Goal: Task Accomplishment & Management: Use online tool/utility

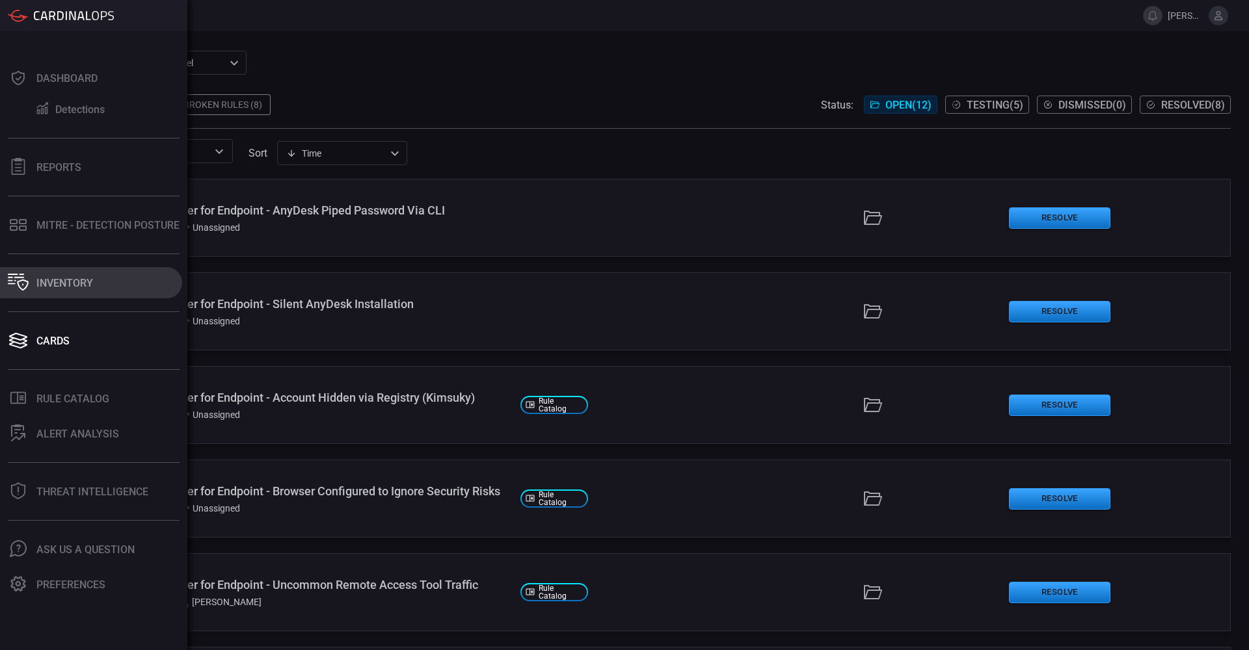
click at [66, 276] on button "Inventory" at bounding box center [91, 282] width 182 height 31
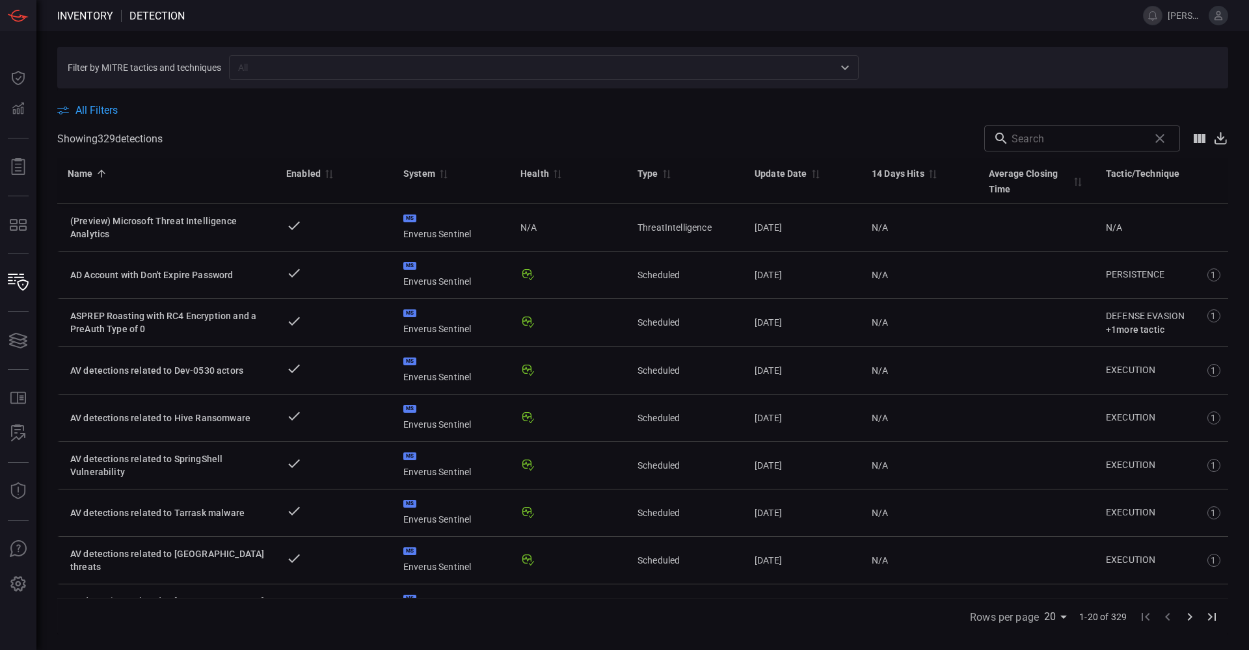
drag, startPoint x: 277, startPoint y: 75, endPoint x: 263, endPoint y: 68, distance: 15.4
click at [277, 73] on input "text" at bounding box center [533, 67] width 600 height 16
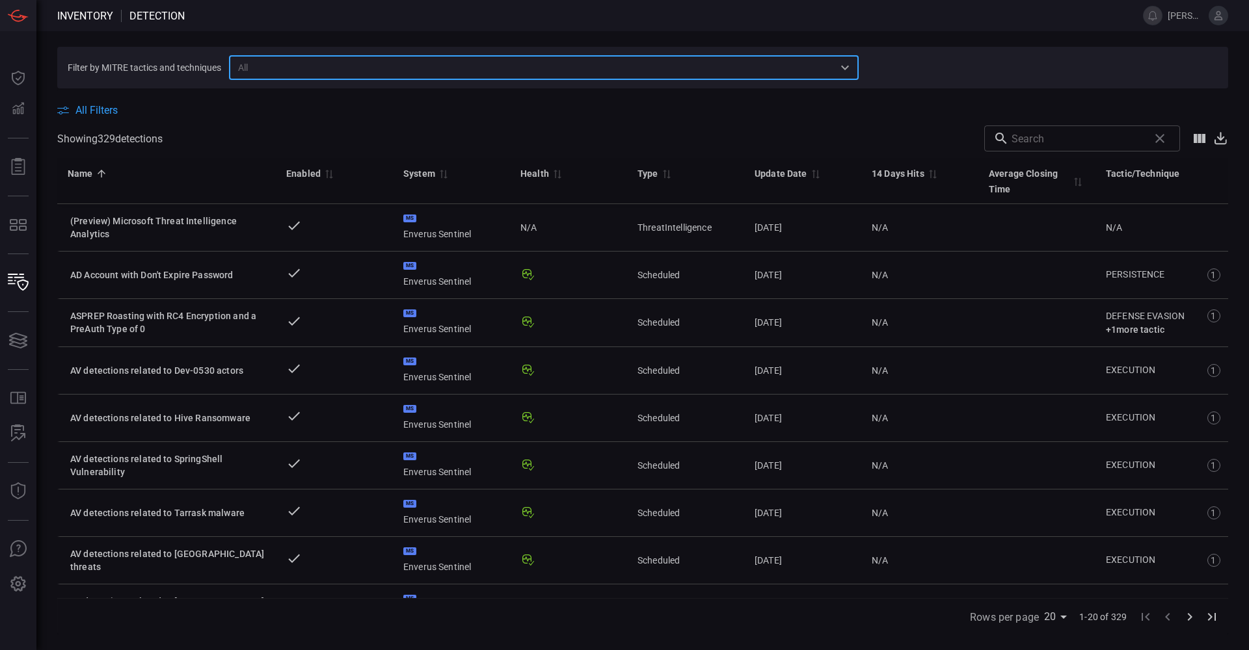
drag, startPoint x: 263, startPoint y: 68, endPoint x: 1047, endPoint y: 135, distance: 786.6
click at [1047, 135] on input "text" at bounding box center [1077, 139] width 132 height 26
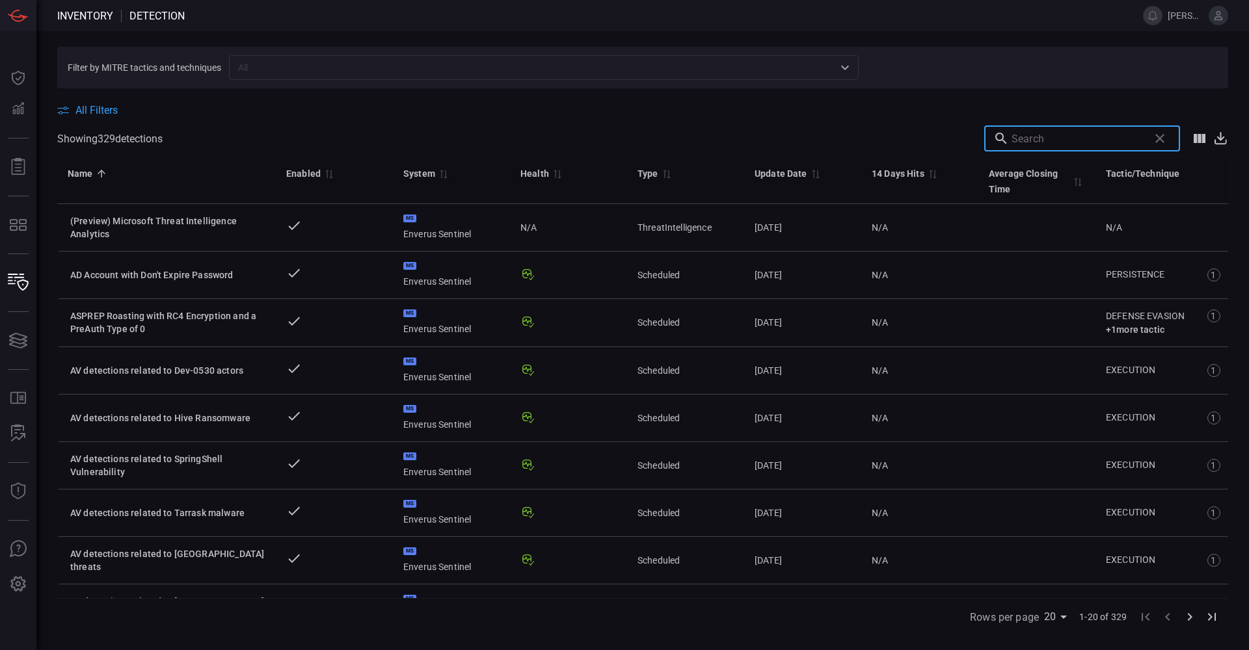
paste input "Network Port Sweep from External Network (ASIM Network Session schema)"
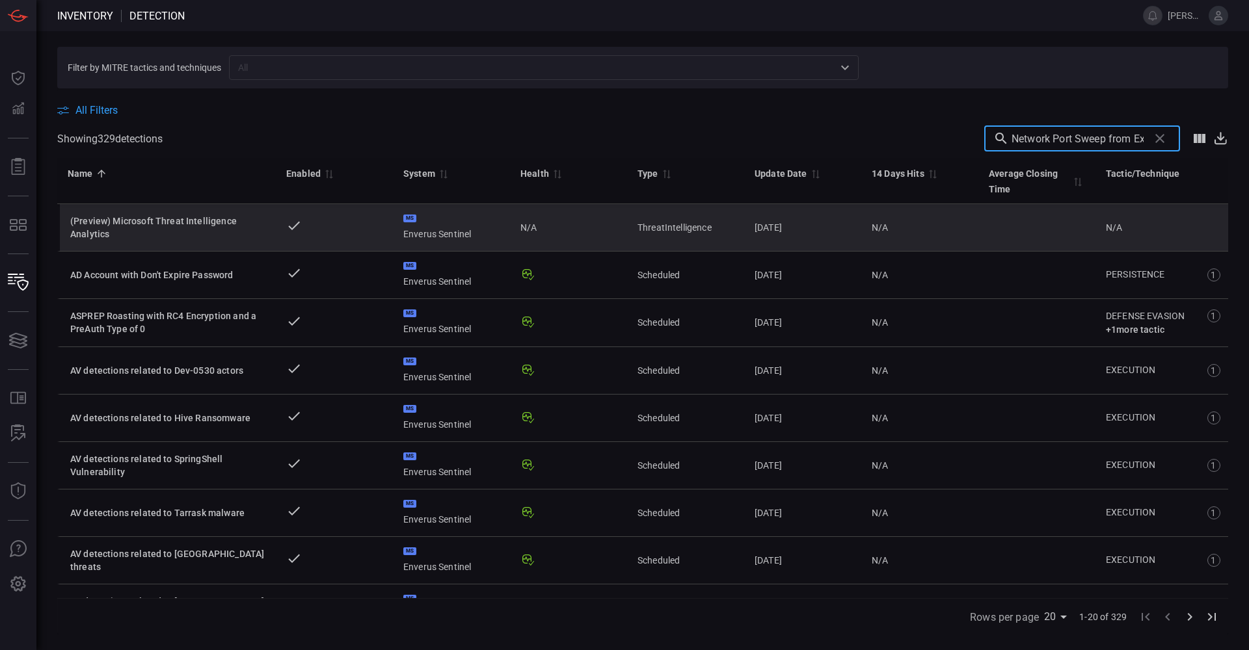
scroll to position [0, 248]
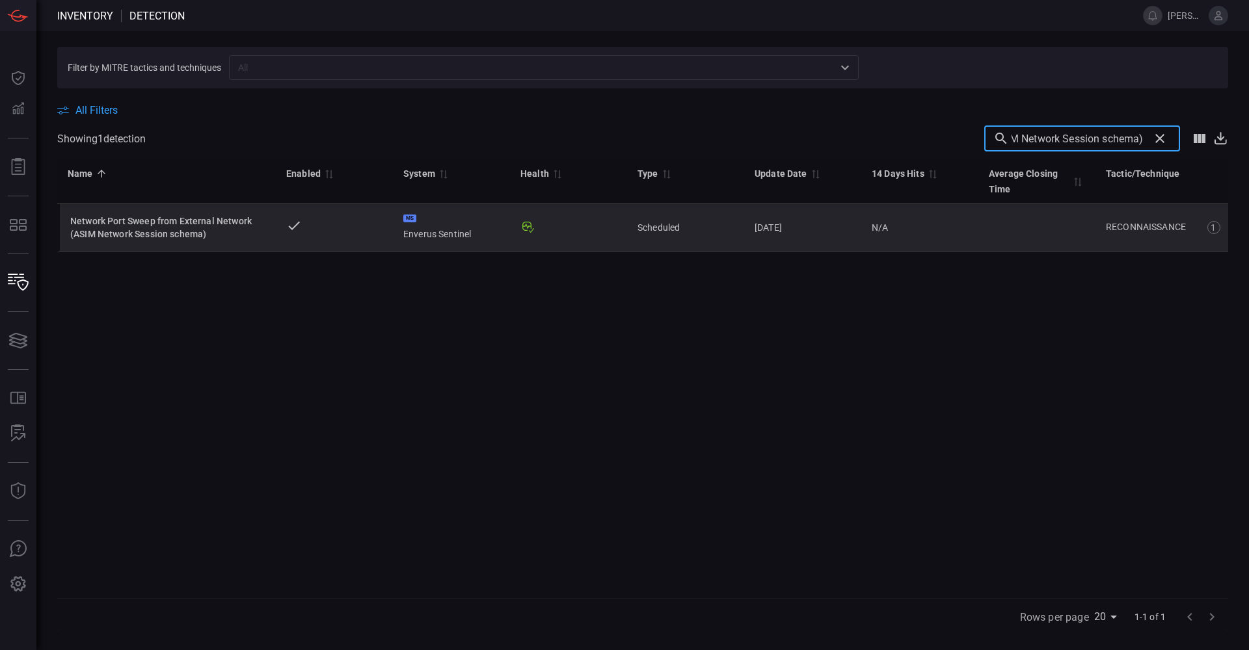
type input "Network Port Sweep from External Network (ASIM Network Session schema)"
click at [157, 219] on div "Network Port Sweep from External Network (ASIM Network Session schema)" at bounding box center [167, 228] width 195 height 26
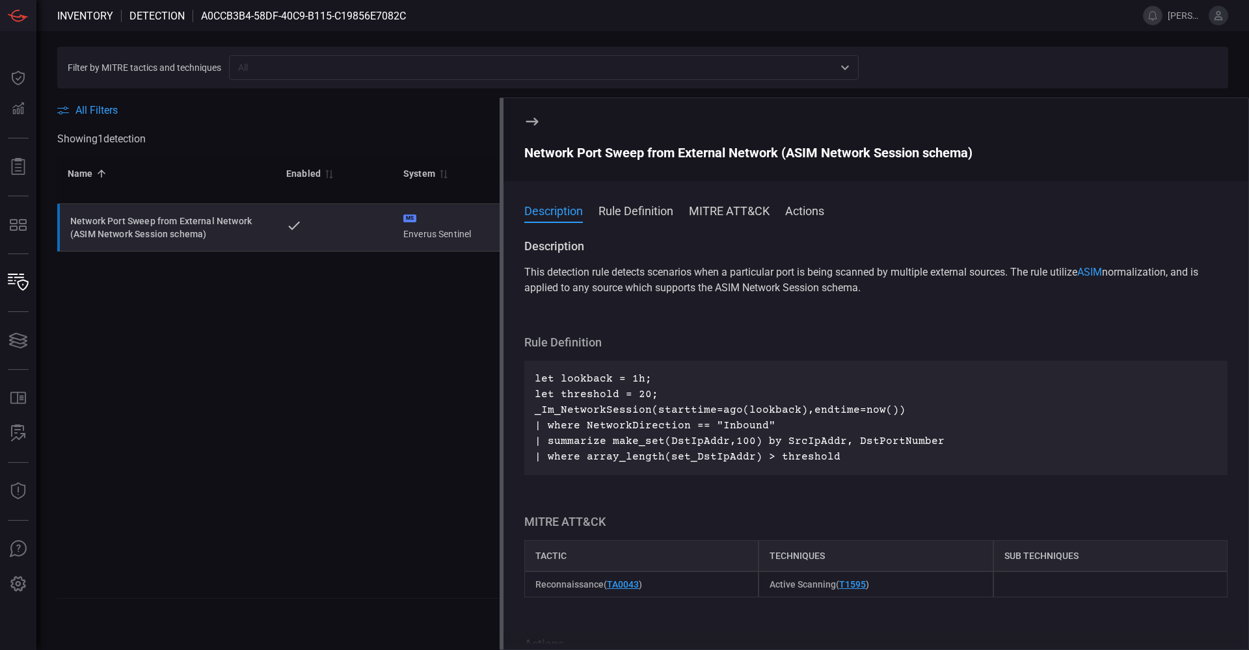
click at [535, 123] on icon at bounding box center [532, 122] width 16 height 16
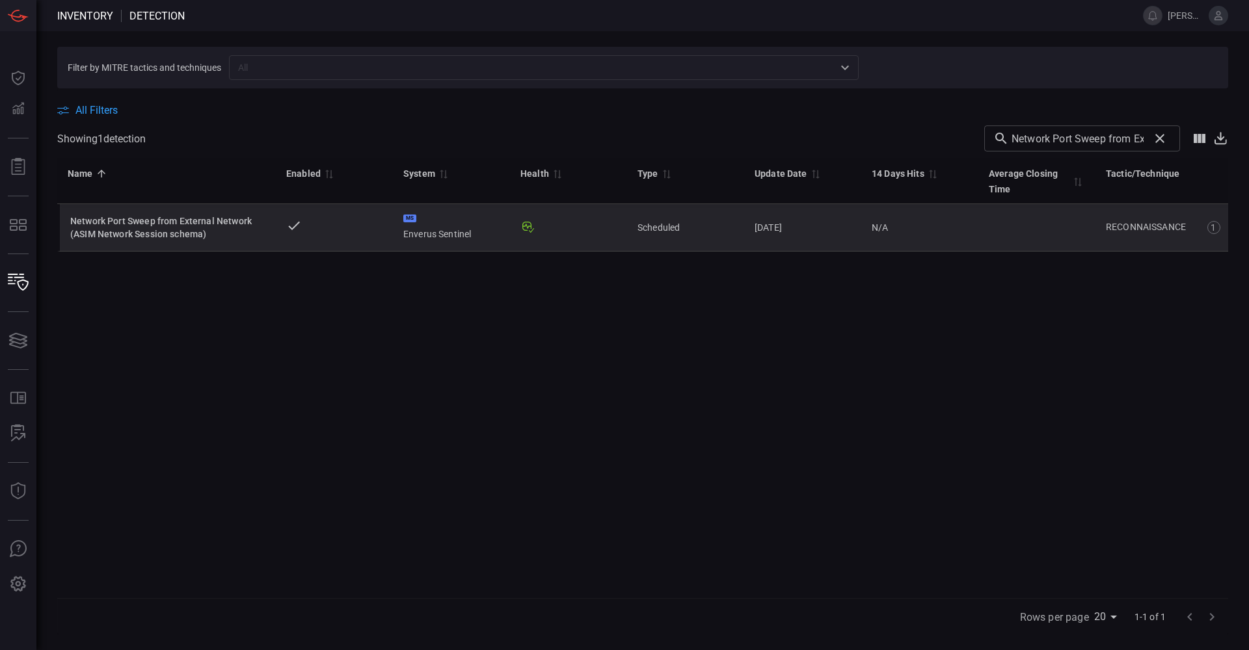
click at [1212, 228] on div "1" at bounding box center [1213, 227] width 13 height 13
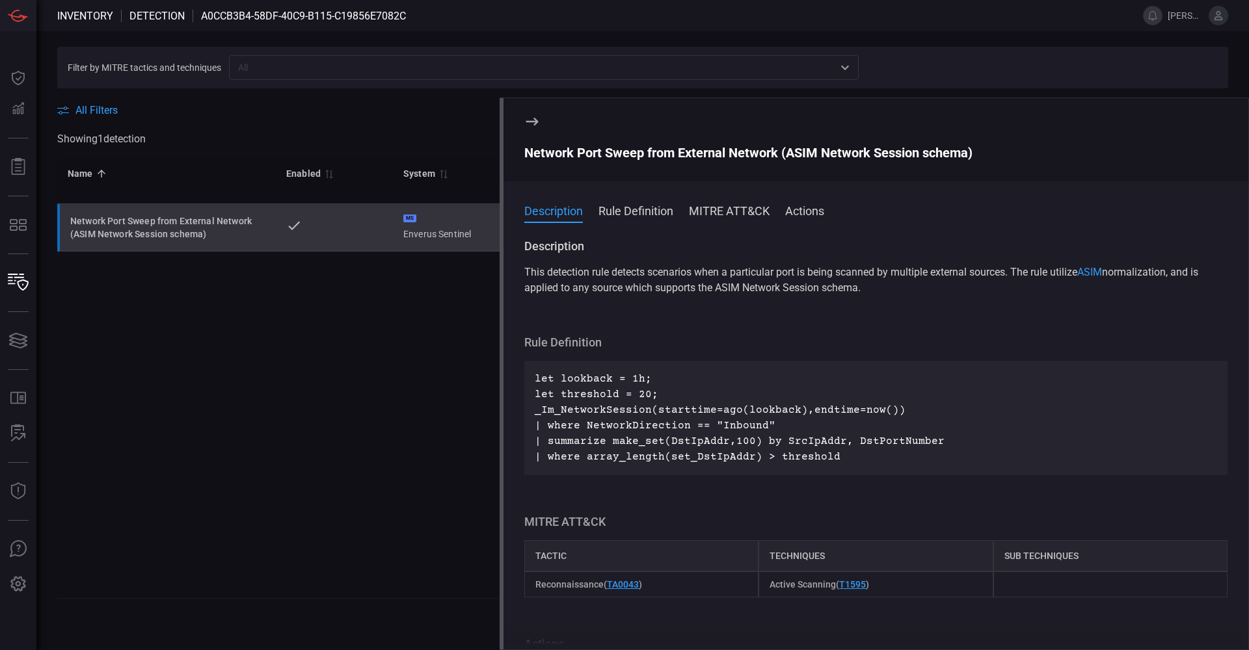
click at [536, 208] on button "Description" at bounding box center [553, 210] width 59 height 16
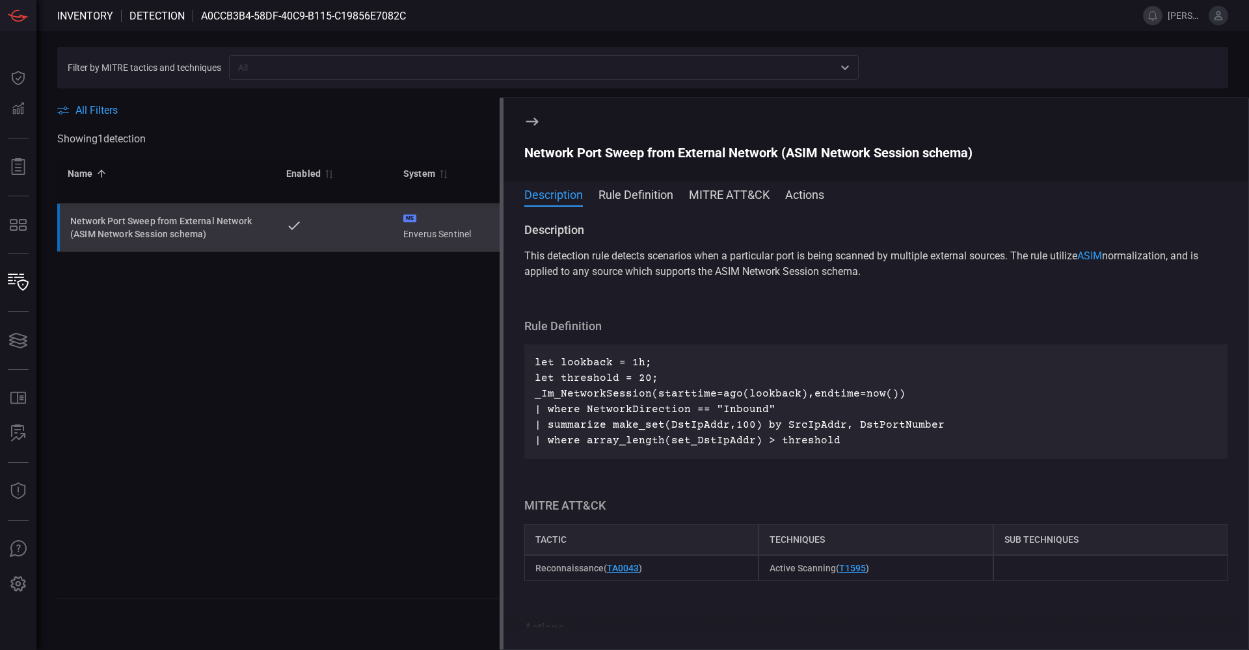
click at [535, 122] on icon at bounding box center [531, 122] width 12 height 8
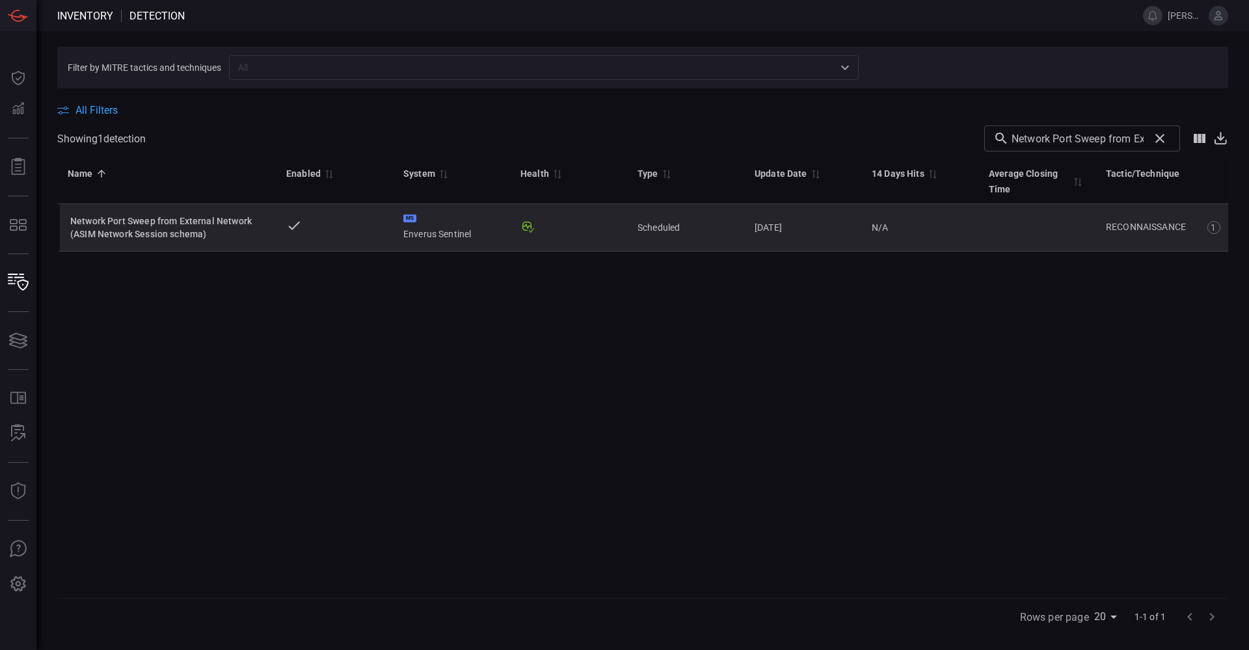
click at [176, 224] on div "Network Port Sweep from External Network (ASIM Network Session schema)" at bounding box center [167, 228] width 195 height 26
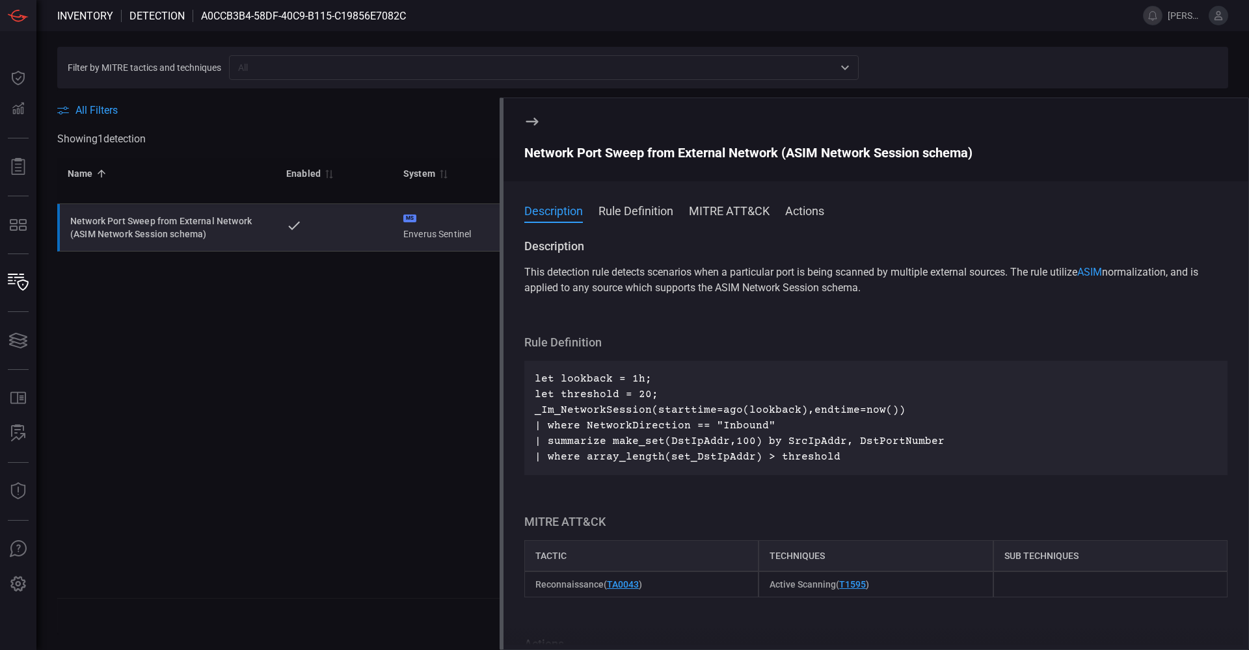
click at [210, 343] on div "Name 0 Enabled 0 System 0 Health 0 Type 0 Update Date 0 14 Days Hits 0 Average …" at bounding box center [642, 378] width 1171 height 440
click at [535, 122] on icon at bounding box center [531, 122] width 12 height 8
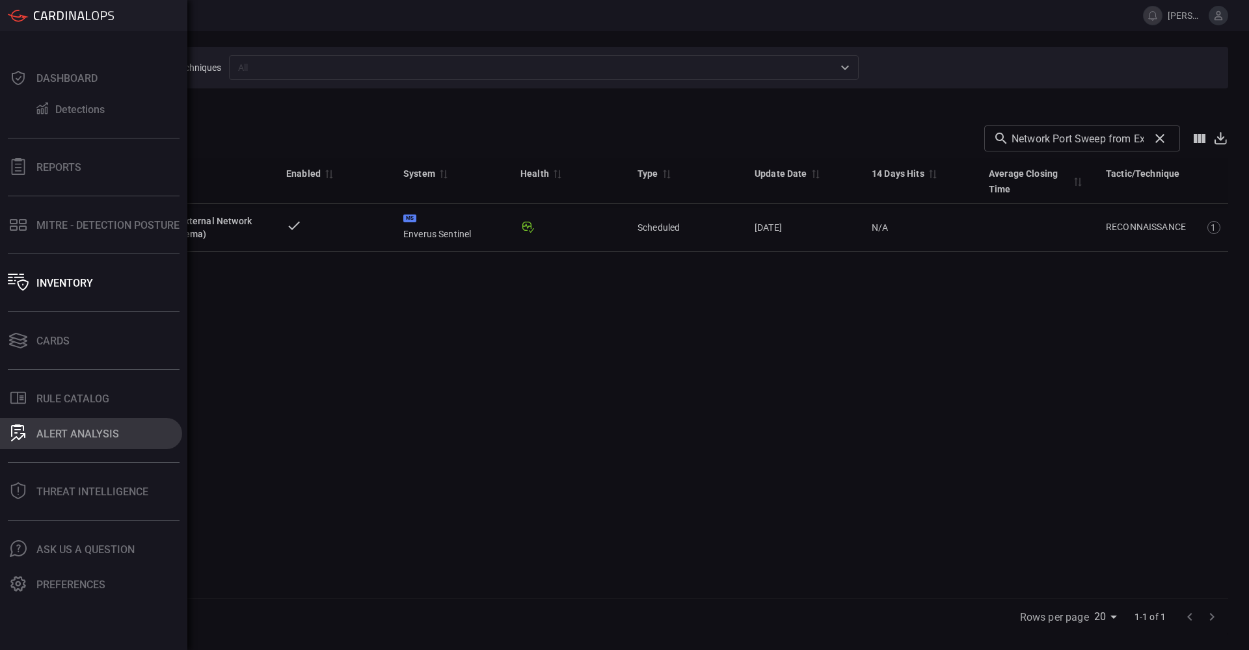
click at [74, 429] on div "ALERT ANALYSIS" at bounding box center [77, 434] width 83 height 12
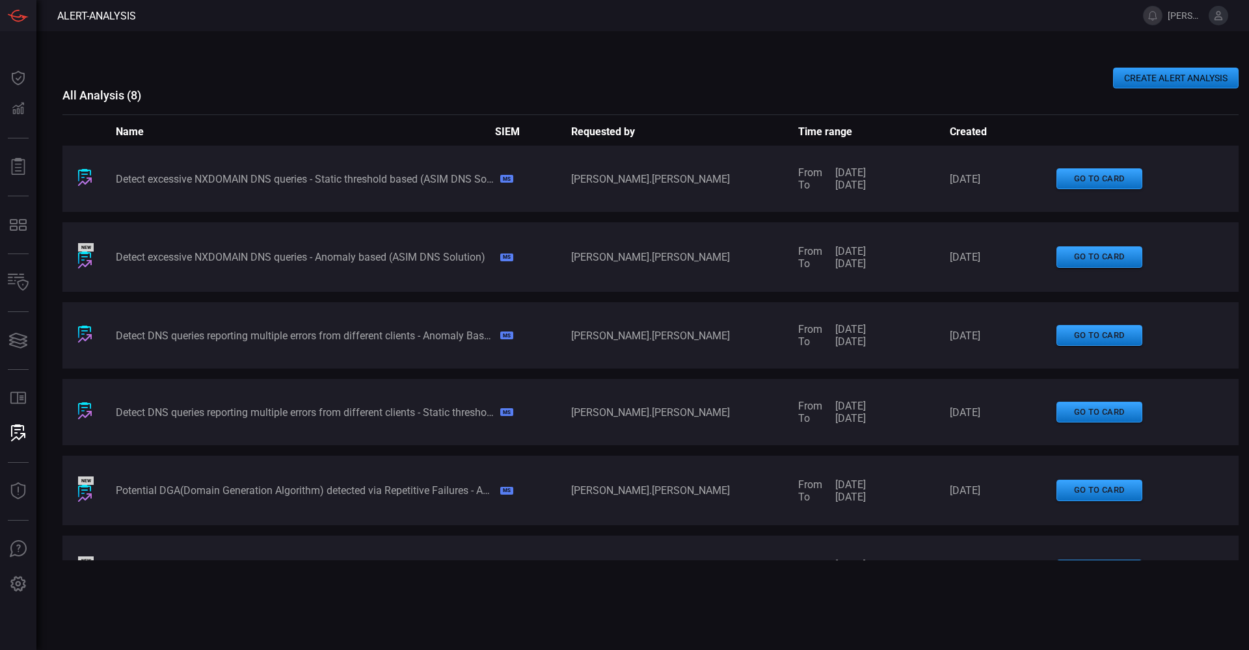
drag, startPoint x: 1138, startPoint y: 78, endPoint x: 464, endPoint y: 561, distance: 828.8
click at [464, 561] on div "CREATE ALERT ANALYSIS All Analysis ( 8 ) Name SIEM Requested by Time range Crea…" at bounding box center [650, 340] width 1176 height 619
click at [327, 183] on div "Detect excessive NXDOMAIN DNS queries - Static threshold based (ASIM DNS Soluti…" at bounding box center [305, 179] width 379 height 12
click at [1158, 82] on button "CREATE ALERT ANALYSIS" at bounding box center [1176, 78] width 126 height 21
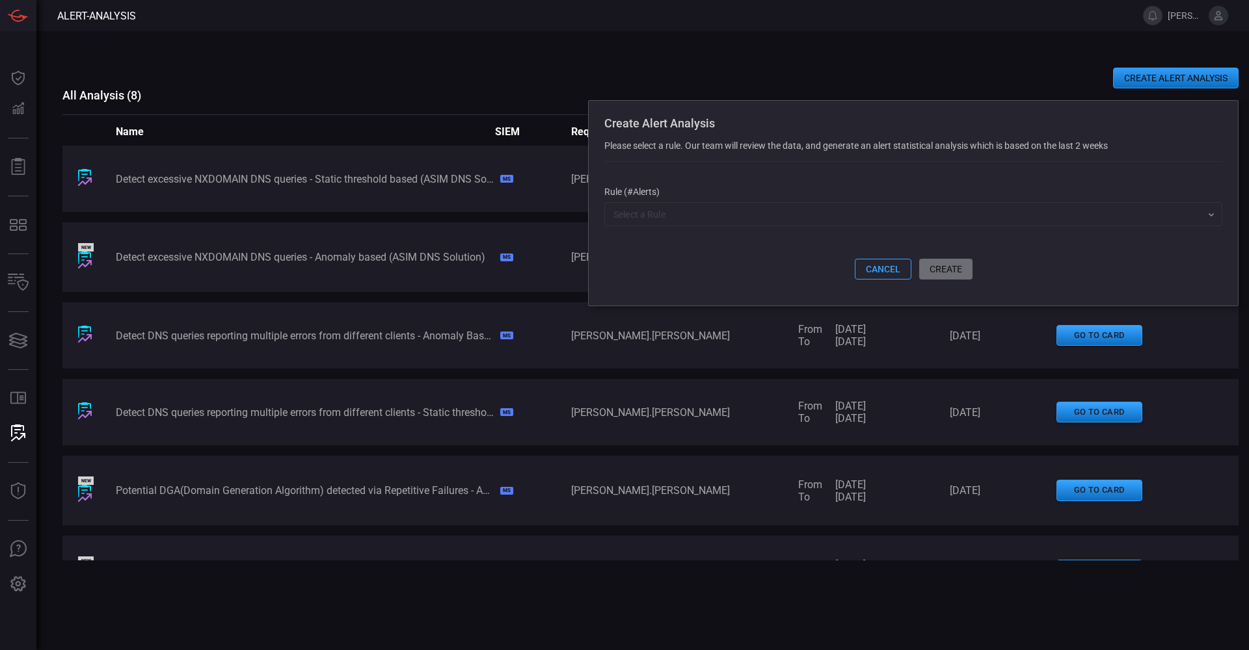
click at [659, 217] on input "text" at bounding box center [902, 214] width 589 height 16
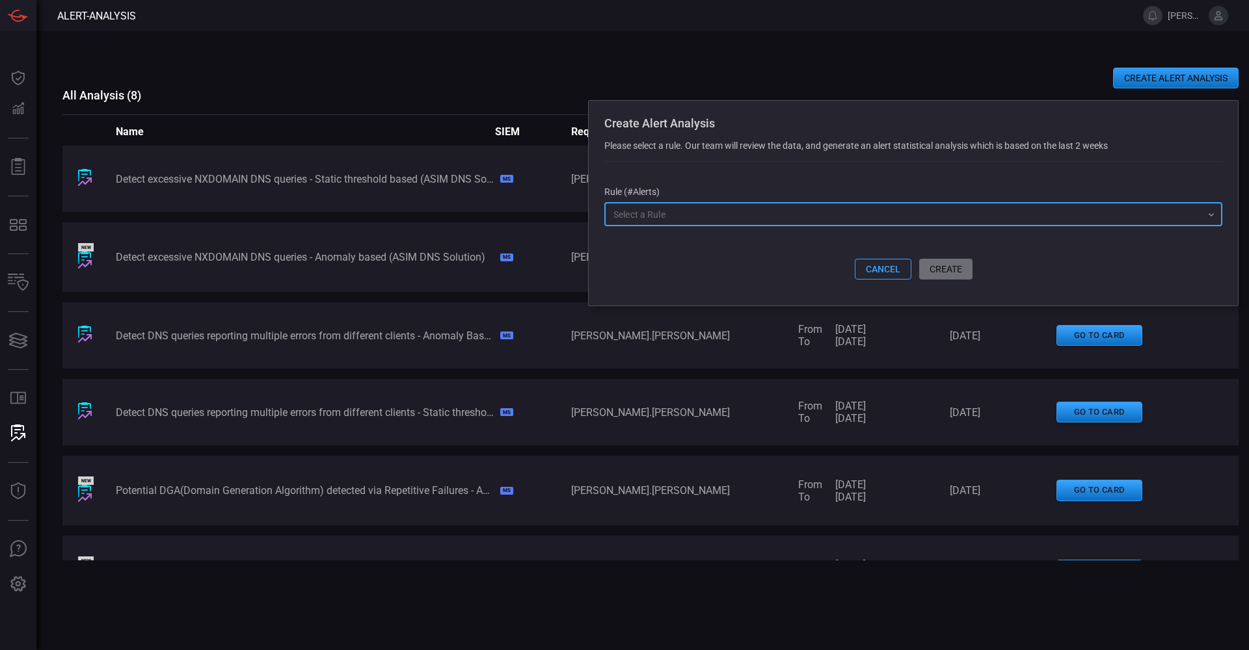
paste input "Network Port Sweep from External Network (ASIM Network Session schema)"
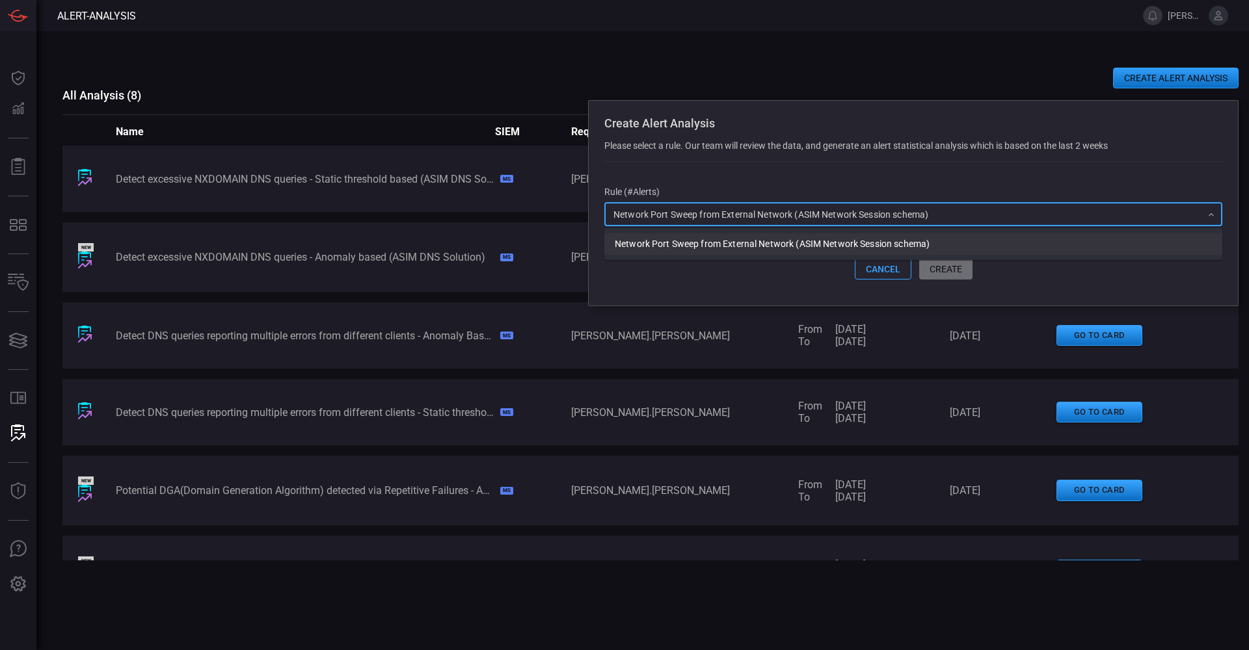
click at [781, 241] on li "Network Port Sweep from External Network (ASIM Network Session schema)" at bounding box center [913, 243] width 618 height 21
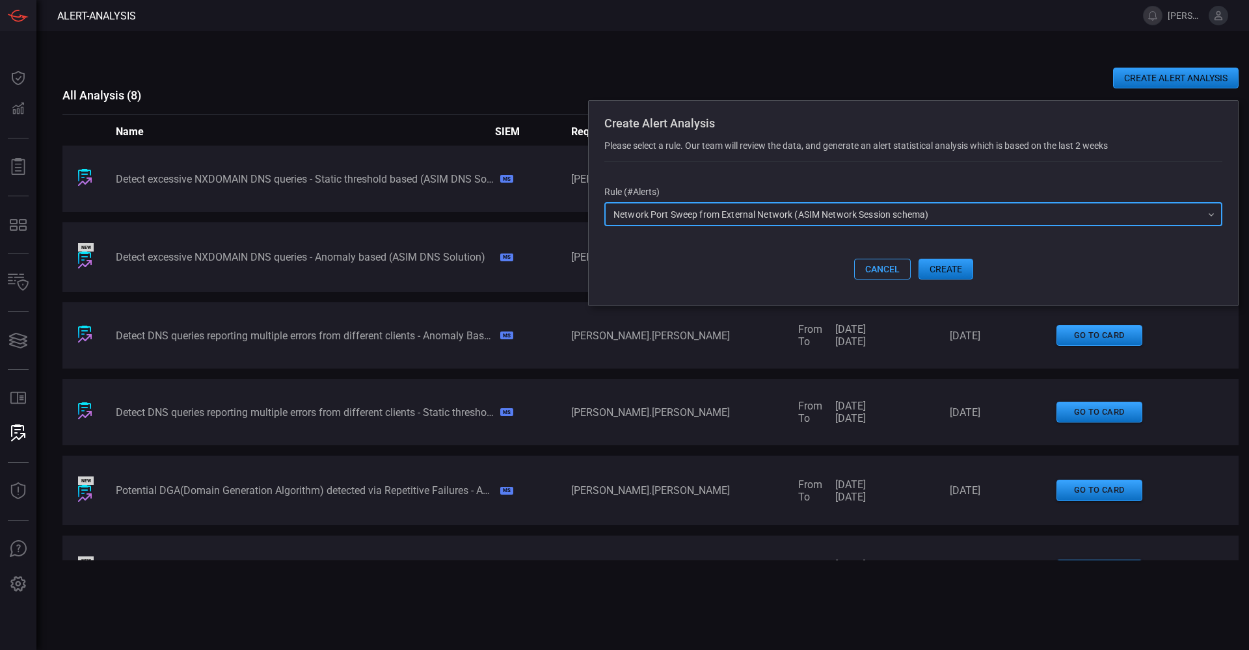
type input "Network Port Sweep from External Network (ASIM Network Session schema)"
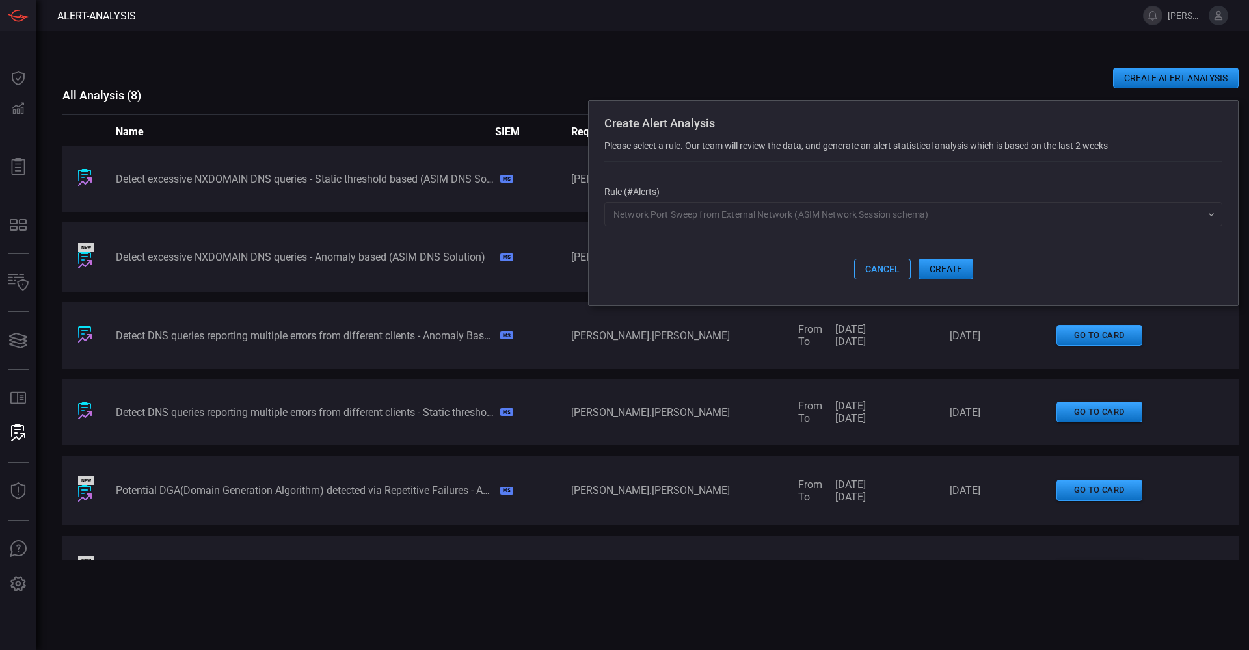
click at [940, 270] on button "create" at bounding box center [945, 269] width 55 height 21
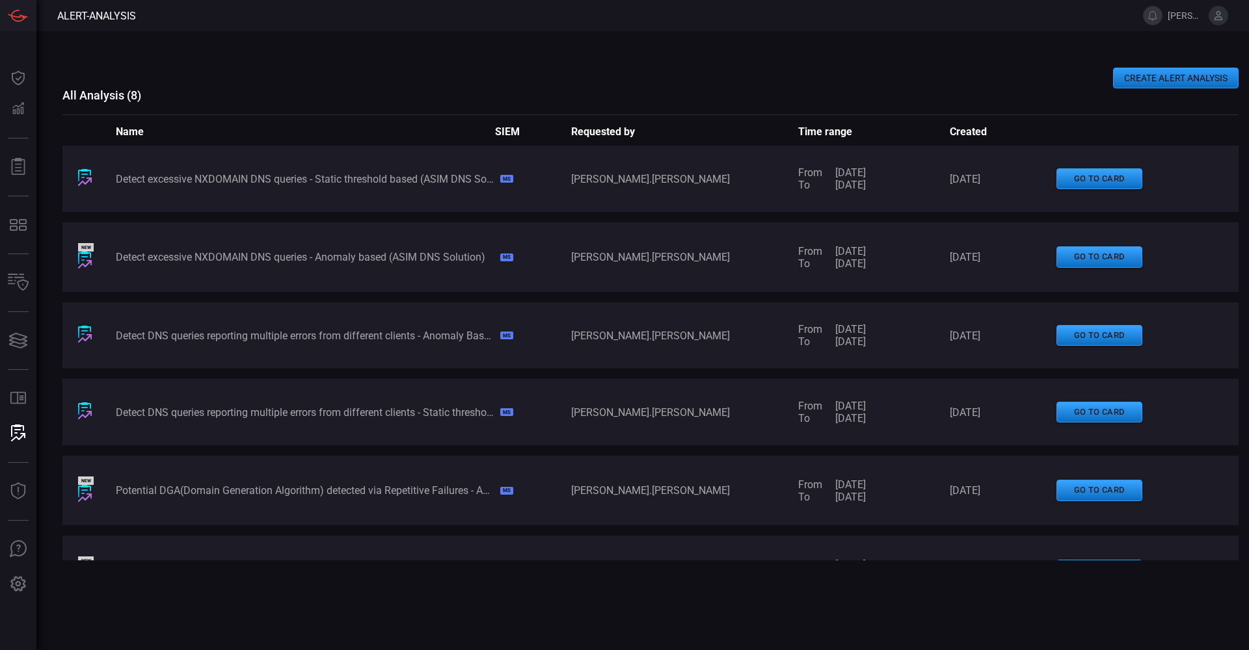
click at [412, 82] on div "CREATE ALERT ANALYSIS" at bounding box center [650, 78] width 1176 height 21
click at [864, 95] on h3 "All Analysis ( 8 )" at bounding box center [650, 95] width 1176 height 14
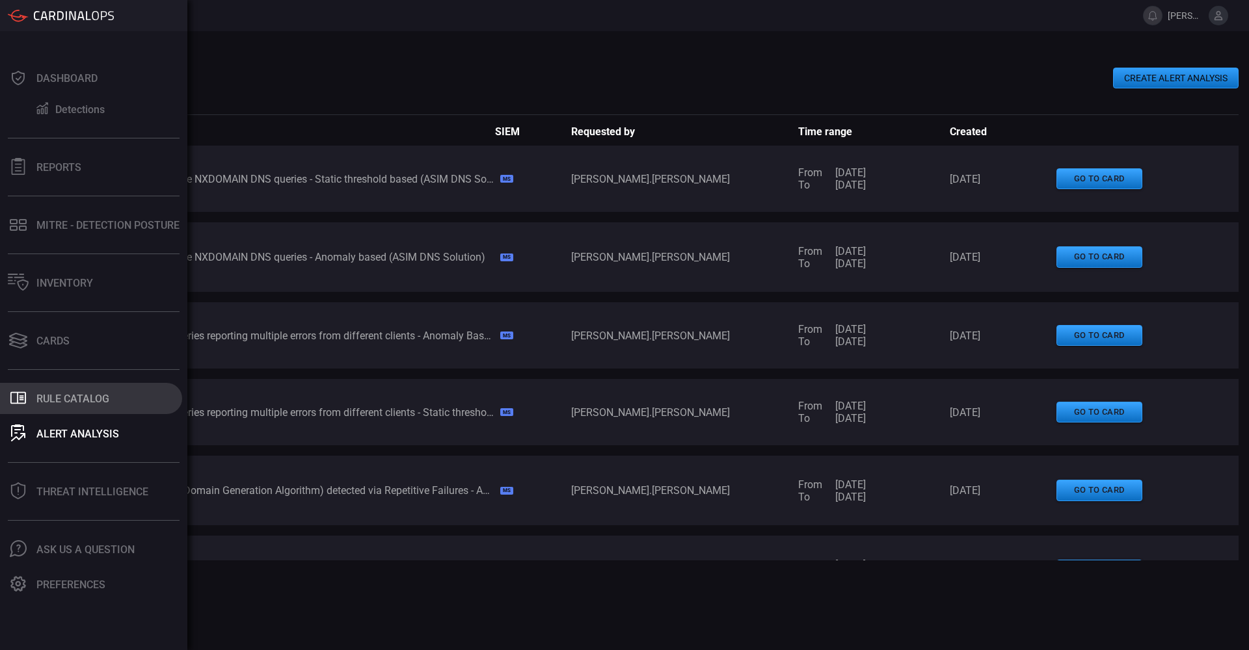
click at [78, 397] on div "Rule Catalog" at bounding box center [72, 399] width 73 height 12
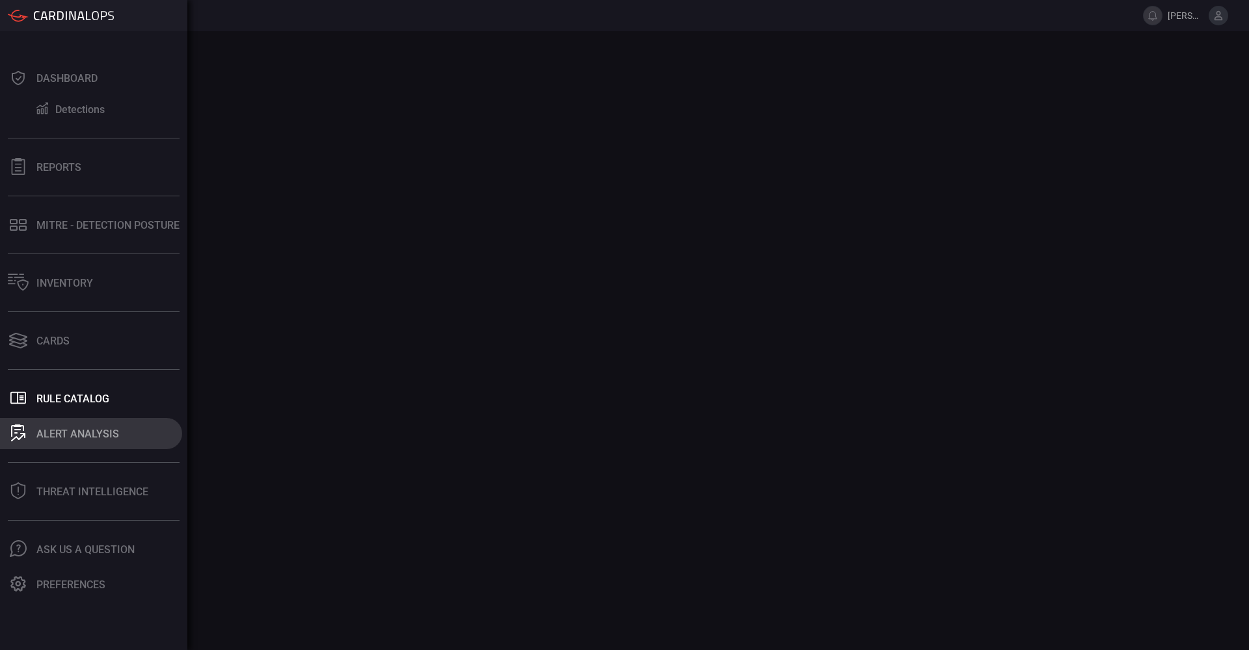
click at [63, 432] on div "ALERT ANALYSIS" at bounding box center [77, 434] width 83 height 12
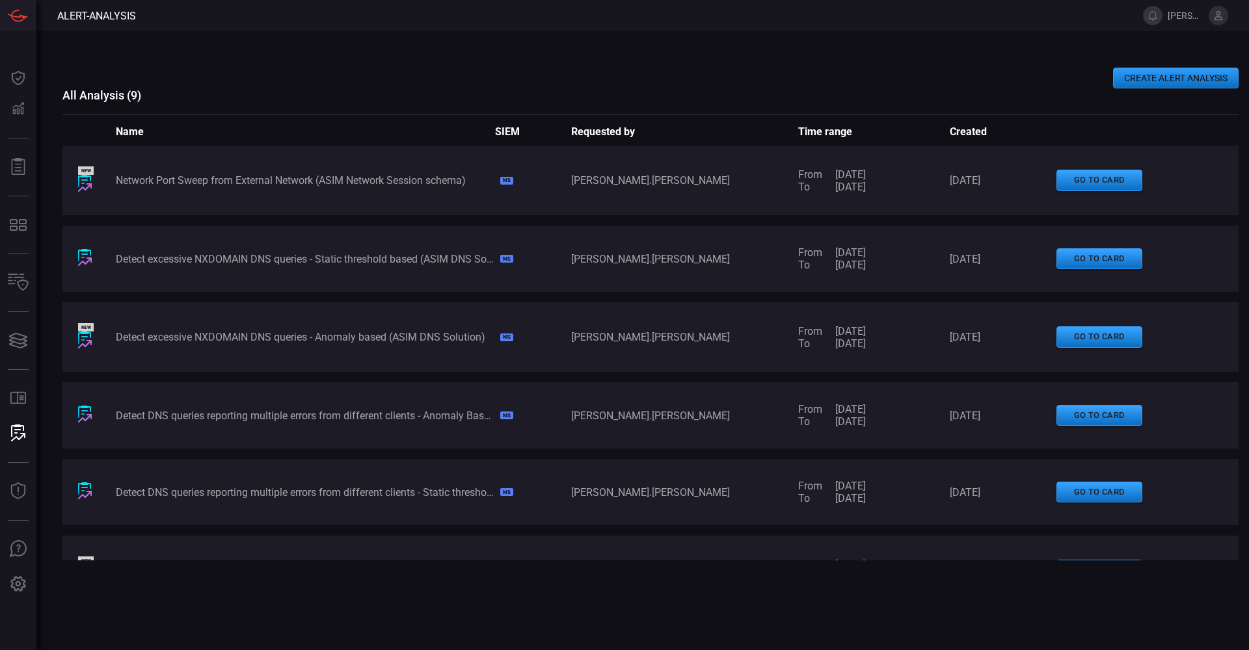
click at [326, 251] on div "Detect excessive NXDOMAIN DNS queries - Static threshold based (ASIM DNS Soluti…" at bounding box center [650, 259] width 1176 height 66
click at [321, 261] on div "Detect excessive NXDOMAIN DNS queries - Static threshold based (ASIM DNS Soluti…" at bounding box center [305, 259] width 379 height 12
click at [1065, 259] on button "go to card" at bounding box center [1099, 258] width 86 height 21
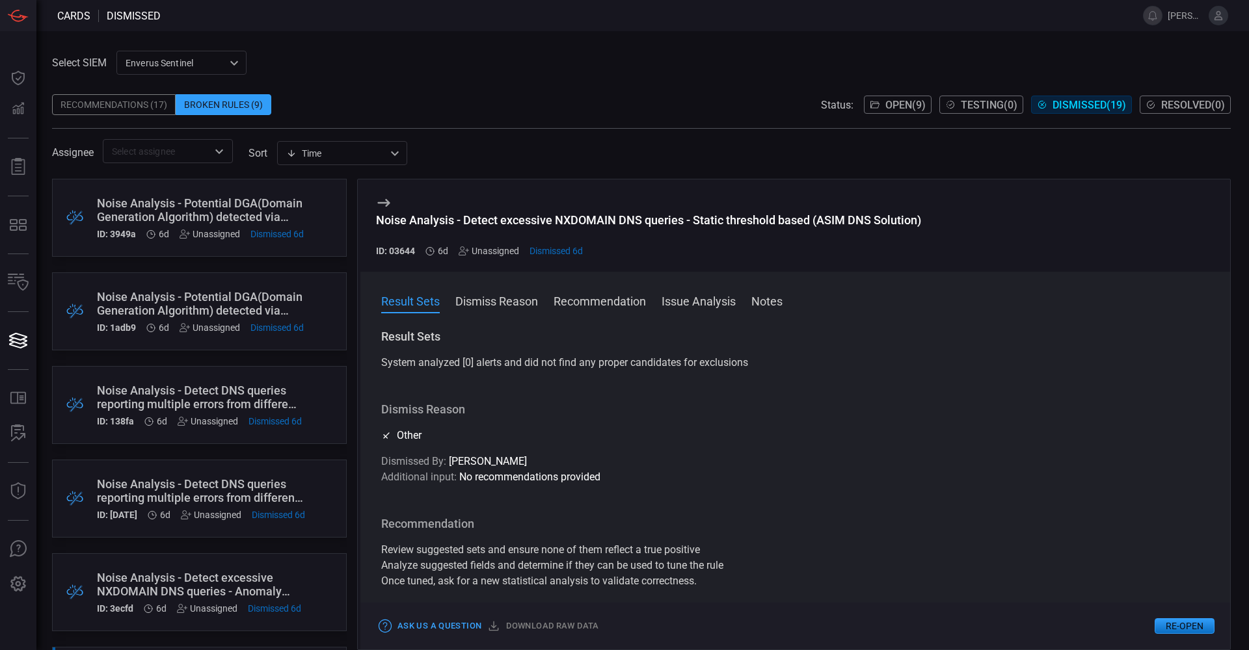
click at [140, 309] on div "Noise Analysis - Potential DGA(Domain Generation Algorithm) detected via Repeti…" at bounding box center [200, 303] width 207 height 27
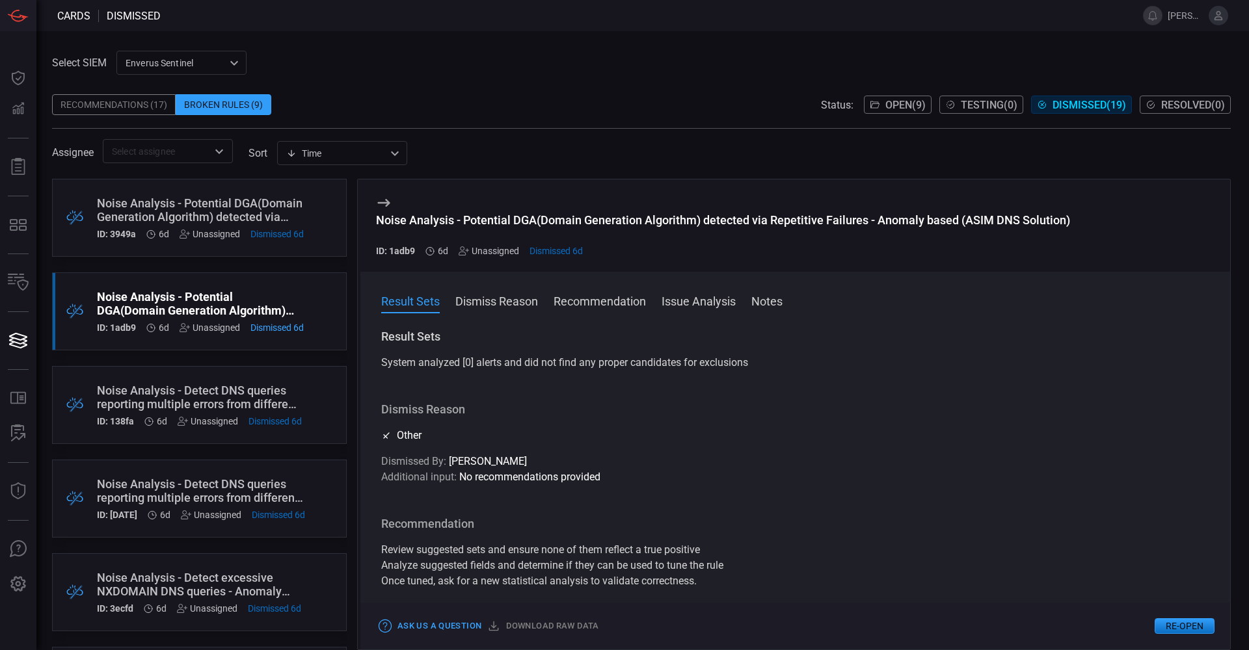
click at [165, 410] on div "Noise Analysis - Detect DNS queries reporting multiple errors from different cl…" at bounding box center [199, 397] width 205 height 27
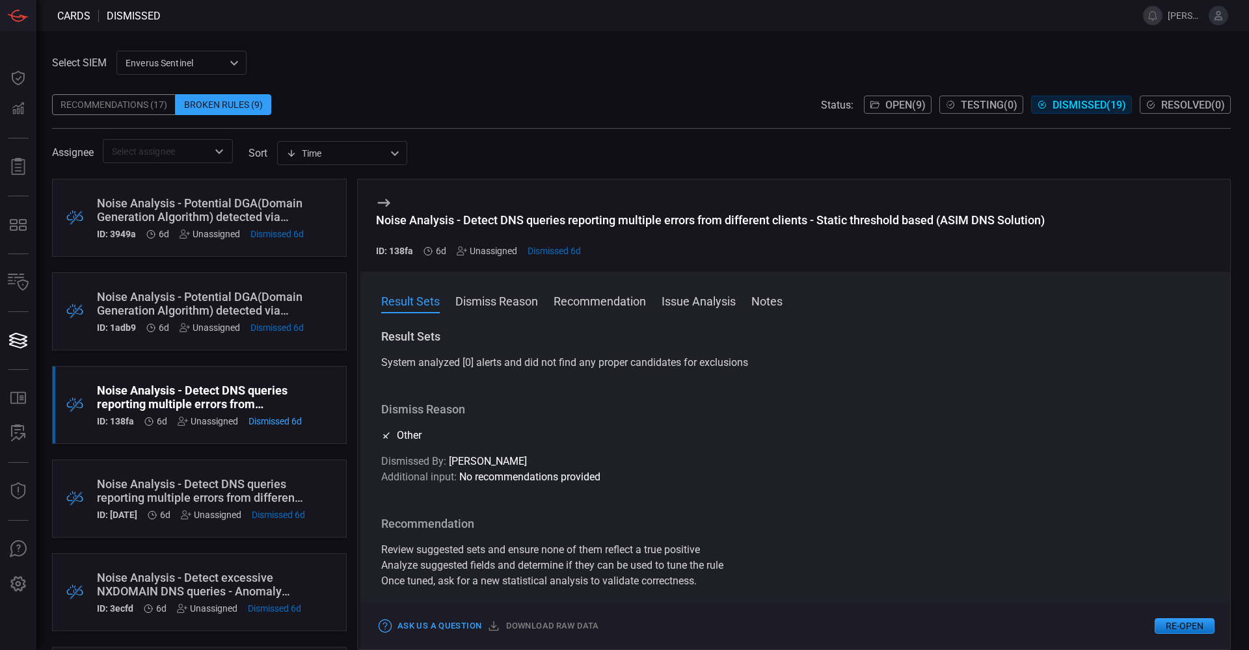
click at [170, 498] on div "Noise Analysis - Detect DNS queries reporting multiple errors from different cl…" at bounding box center [201, 490] width 208 height 27
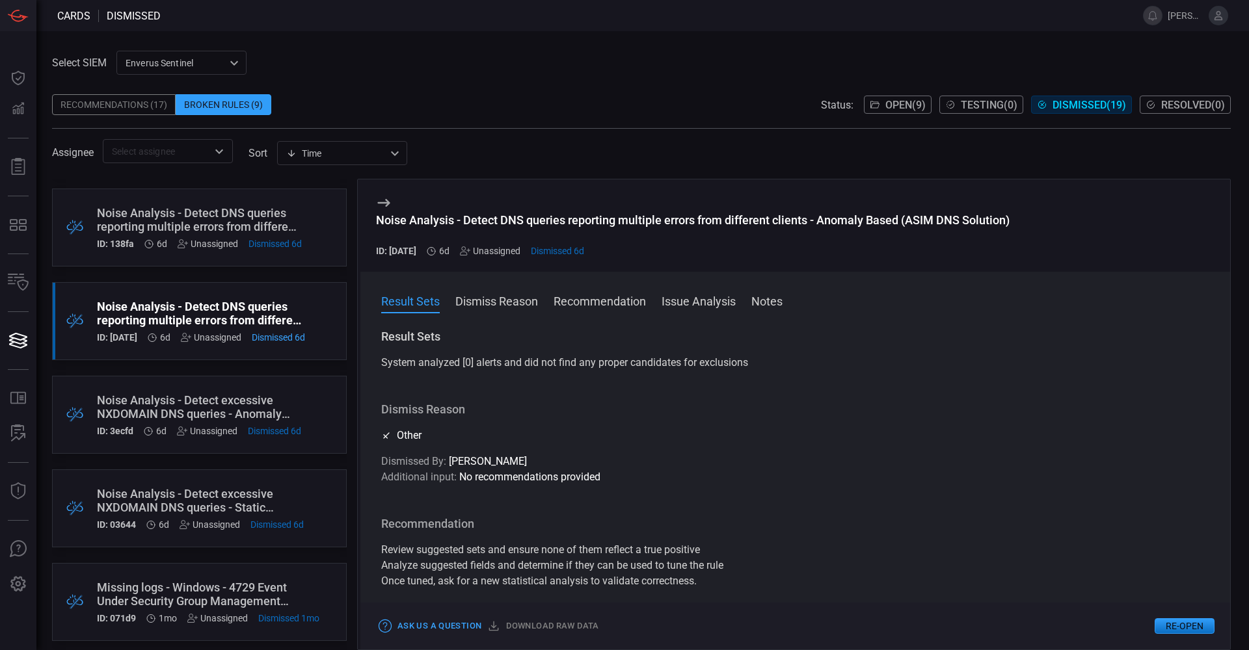
scroll to position [195, 0]
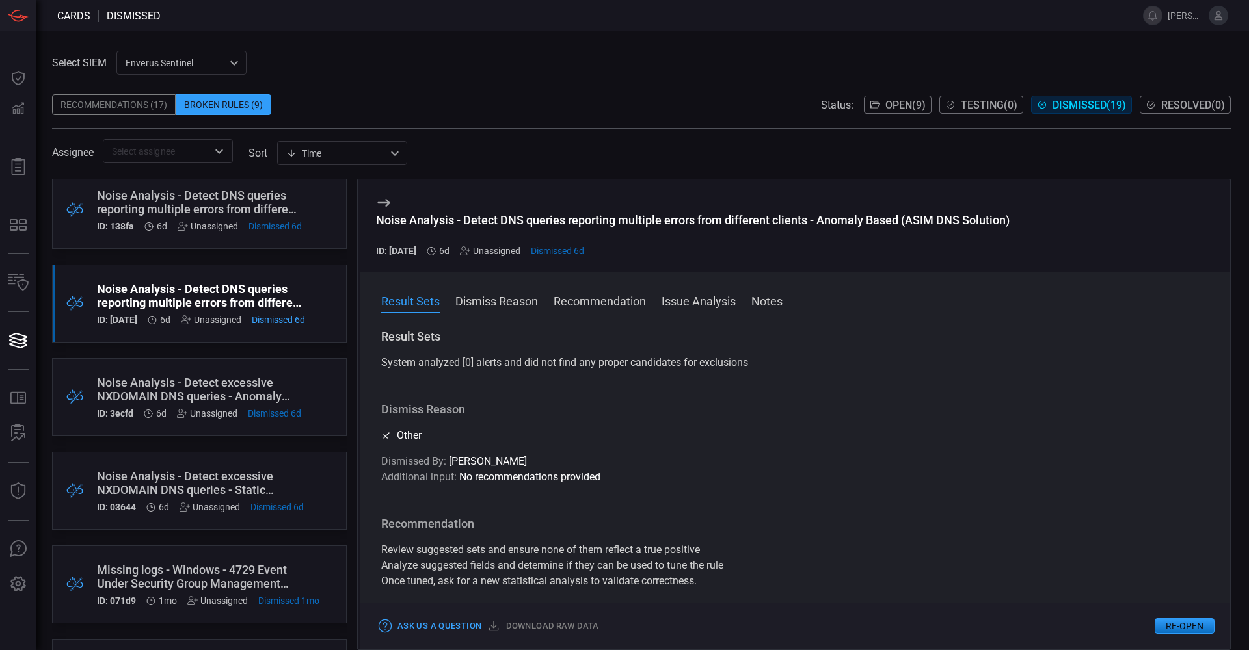
click at [157, 389] on div "Noise Analysis - Detect excessive NXDOMAIN DNS queries - Anomaly based (ASIM DN…" at bounding box center [199, 389] width 204 height 27
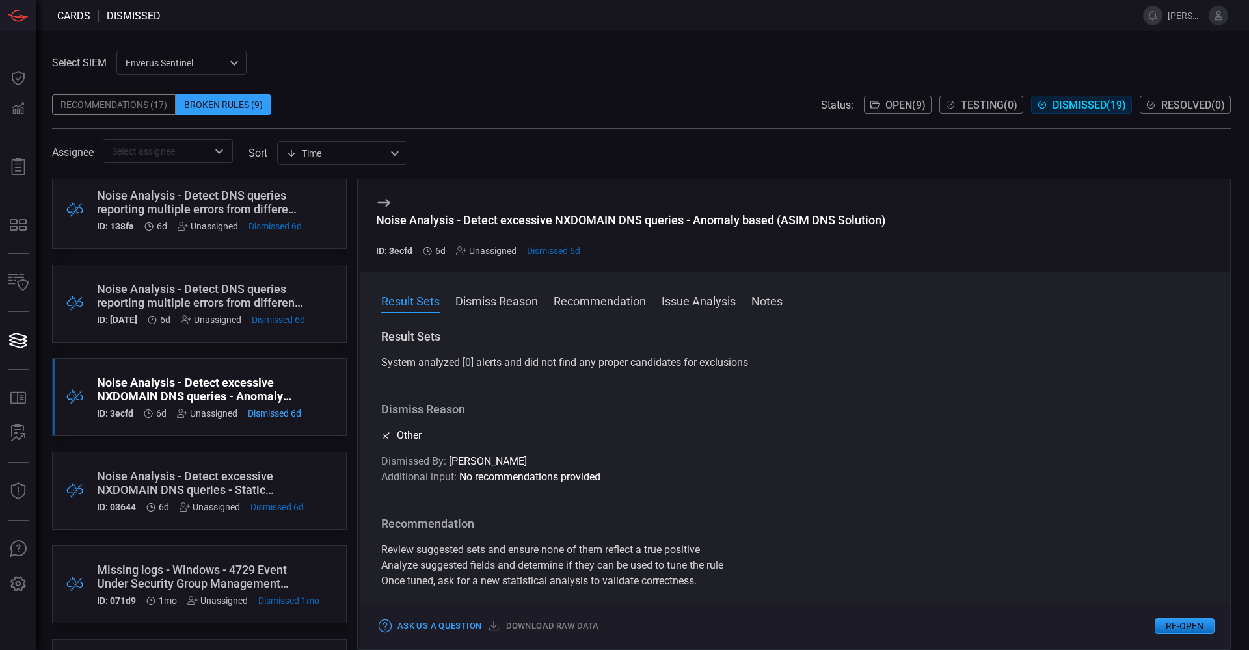
click at [150, 479] on div "Noise Analysis - Detect excessive NXDOMAIN DNS queries - Static threshold based…" at bounding box center [200, 483] width 207 height 27
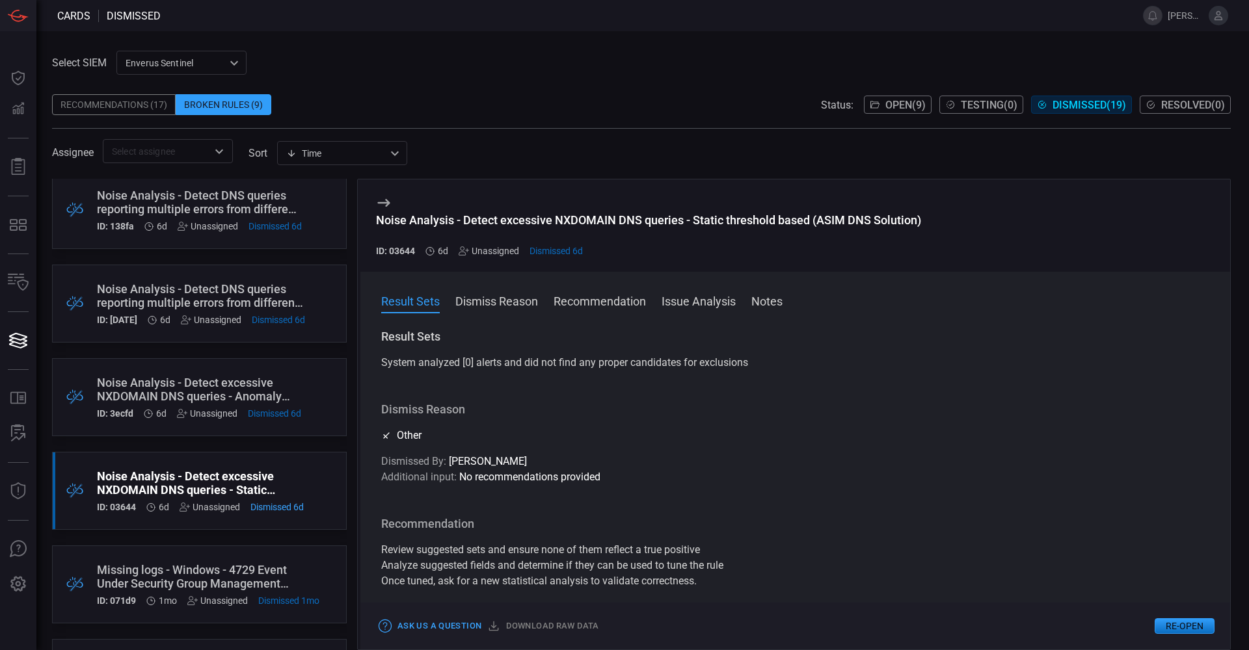
click at [157, 578] on div "Missing logs - Windows - 4729 Event Under Security Group Management service" at bounding box center [208, 576] width 222 height 27
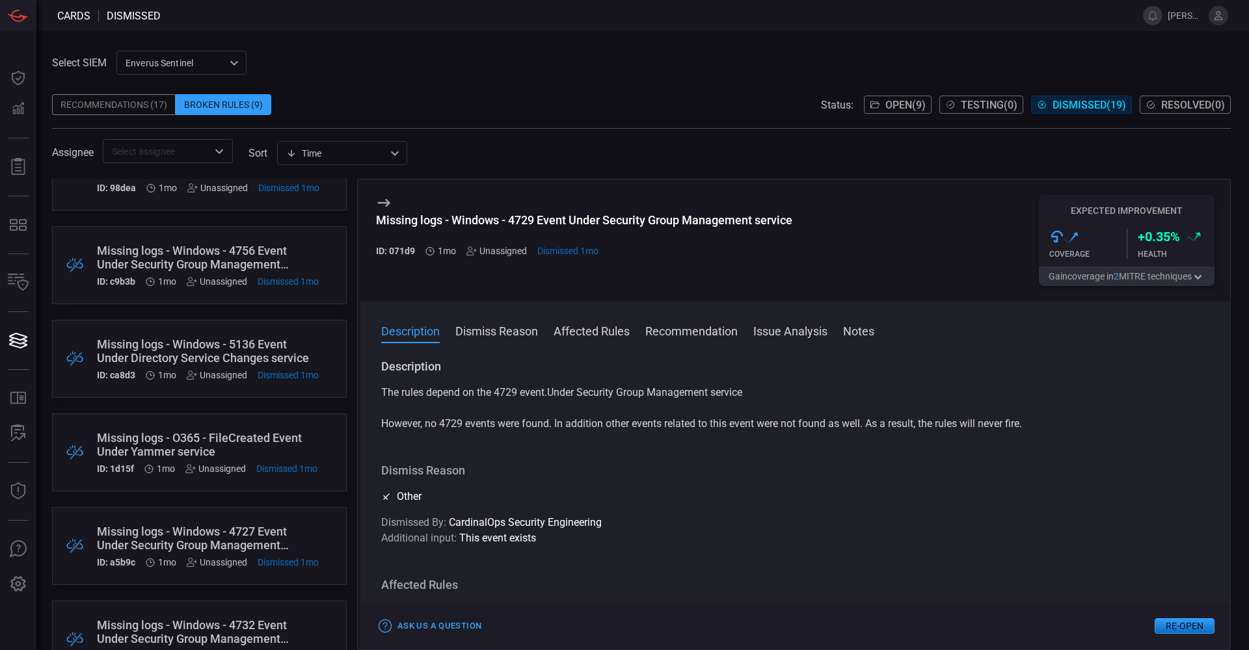
scroll to position [918, 0]
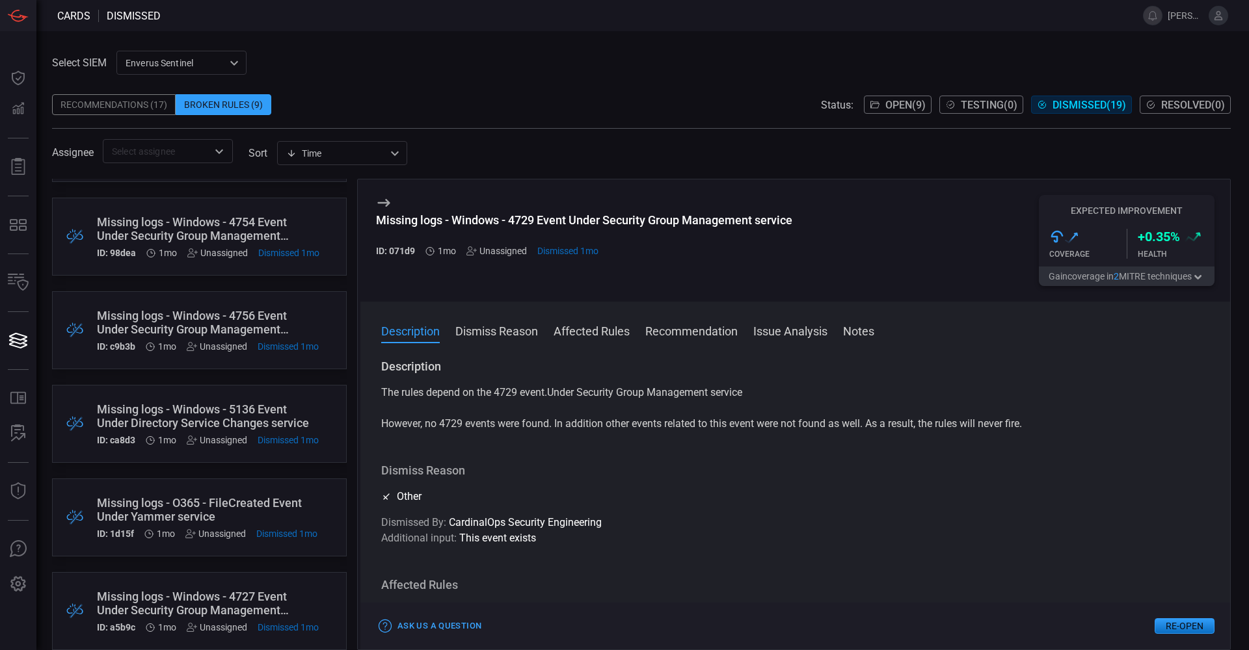
click at [180, 414] on div "Missing logs - Windows - 5136 Event Under Directory Service Changes service" at bounding box center [208, 416] width 222 height 27
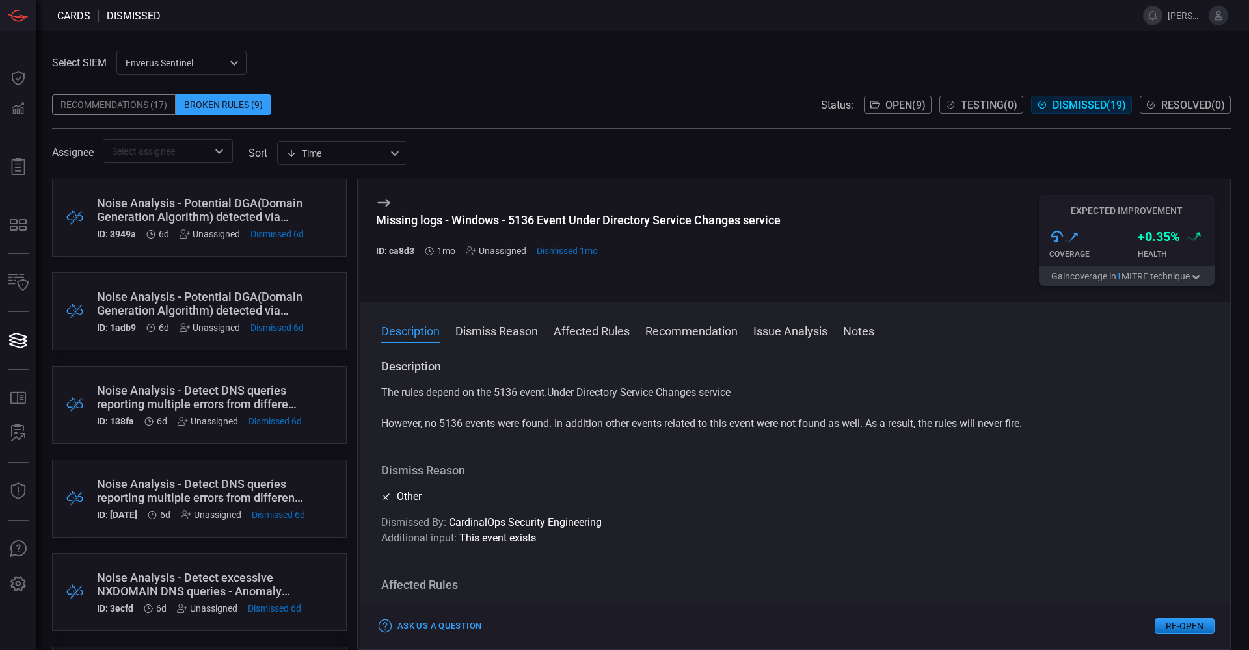
click at [650, 82] on span at bounding box center [641, 85] width 1178 height 20
